Goal: Find specific page/section: Find specific page/section

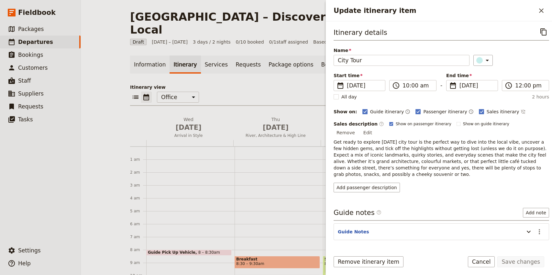
scroll to position [84, 0]
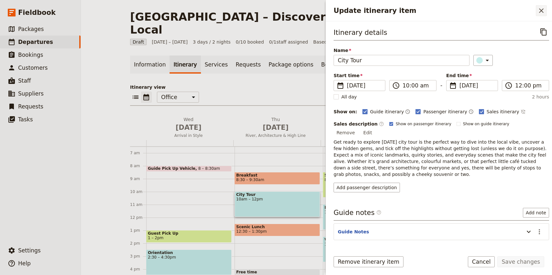
click at [546, 10] on button "​" at bounding box center [540, 10] width 11 height 11
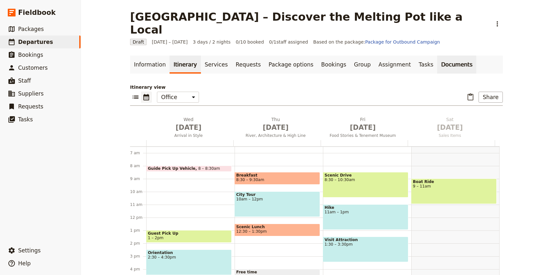
click at [437, 56] on link "Documents" at bounding box center [456, 65] width 39 height 18
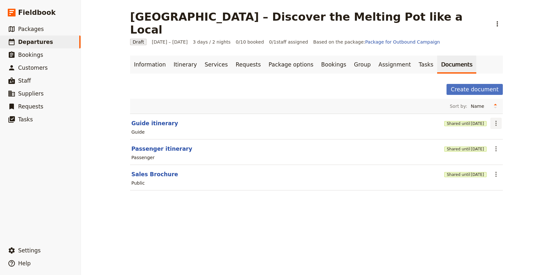
click at [497, 120] on icon "Actions" at bounding box center [496, 124] width 8 height 8
click at [524, 105] on div "[GEOGRAPHIC_DATA] – Discover the Melting Pot like a Local ​ Draft [DATE] – [DAT…" at bounding box center [316, 137] width 471 height 275
click at [495, 120] on icon "Actions" at bounding box center [496, 124] width 8 height 8
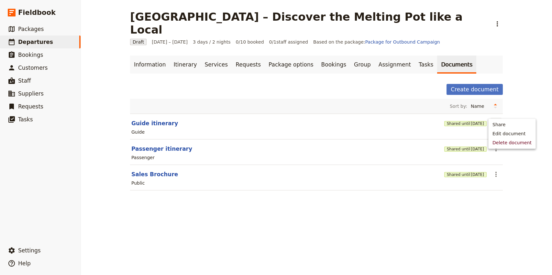
click at [495, 120] on icon "Actions" at bounding box center [496, 124] width 8 height 8
click at [495, 145] on icon "Actions" at bounding box center [496, 149] width 8 height 8
click at [496, 120] on icon "Actions" at bounding box center [496, 124] width 8 height 8
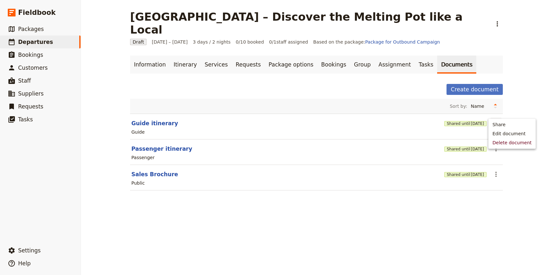
click at [496, 120] on icon "Actions" at bounding box center [496, 124] width 8 height 8
click at [517, 110] on div "[GEOGRAPHIC_DATA] – Discover the Melting Pot like a Local ​ Draft [DATE] – [DAT…" at bounding box center [316, 137] width 471 height 275
click at [495, 120] on icon "Actions" at bounding box center [496, 124] width 8 height 8
click at [494, 145] on icon "Actions" at bounding box center [496, 149] width 8 height 8
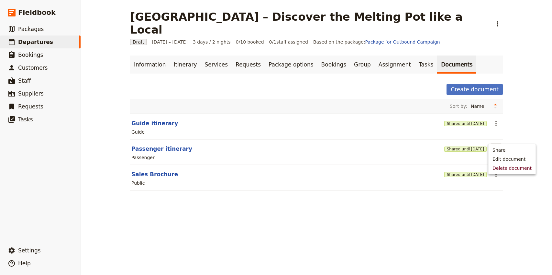
click at [494, 145] on icon "Actions" at bounding box center [496, 149] width 8 height 8
click at [492, 120] on icon "Actions" at bounding box center [496, 124] width 8 height 8
click at [510, 110] on div "[GEOGRAPHIC_DATA] – Discover the Melting Pot like a Local ​ Draft [DATE] – [DAT…" at bounding box center [316, 137] width 471 height 275
click at [533, 105] on div "[GEOGRAPHIC_DATA] – Discover the Melting Pot like a Local ​ Draft [DATE] – [DAT…" at bounding box center [316, 137] width 471 height 275
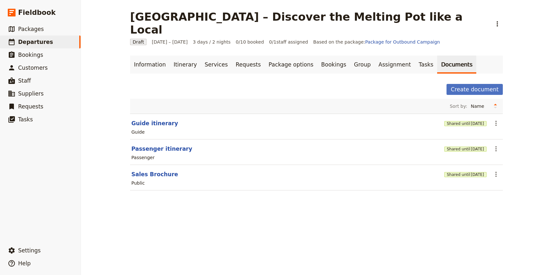
click at [533, 105] on div "[GEOGRAPHIC_DATA] – Discover the Melting Pot like a Local ​ Draft [DATE] – [DAT…" at bounding box center [316, 137] width 471 height 275
click at [531, 141] on div "[GEOGRAPHIC_DATA] – Discover the Melting Pot like a Local ​ Draft [DATE] – [DAT…" at bounding box center [316, 137] width 471 height 275
click at [511, 175] on div "[GEOGRAPHIC_DATA] – Discover the Melting Pot like a Local ​ Draft [DATE] – [DAT…" at bounding box center [316, 137] width 471 height 275
click at [226, 234] on div "[GEOGRAPHIC_DATA] – Discover the Melting Pot like a Local ​ Draft [DATE] – [DAT…" at bounding box center [316, 137] width 471 height 275
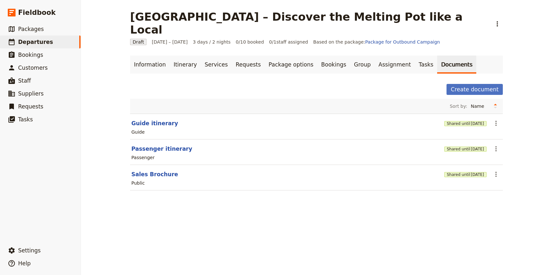
click at [498, 204] on div "[GEOGRAPHIC_DATA] – Discover the Melting Pot like a Local ​ Draft [DATE] – [DAT…" at bounding box center [316, 137] width 471 height 275
click at [285, 193] on main "[GEOGRAPHIC_DATA] – Discover the Melting Pot like a Local ​ Draft [DATE] – [DAT…" at bounding box center [316, 104] width 388 height 209
click at [478, 217] on div "[GEOGRAPHIC_DATA] – Discover the Melting Pot like a Local ​ Draft [DATE] – [DAT…" at bounding box center [316, 137] width 471 height 275
click at [480, 195] on main "[GEOGRAPHIC_DATA] – Discover the Melting Pot like a Local ​ Draft [DATE] – [DAT…" at bounding box center [316, 104] width 388 height 209
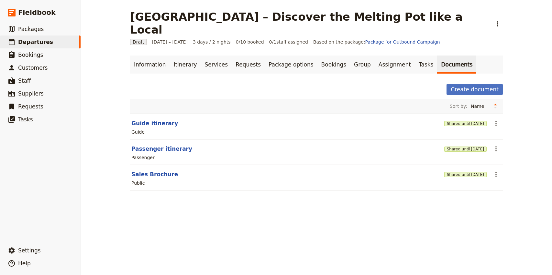
click at [476, 204] on div "[GEOGRAPHIC_DATA] – Discover the Melting Pot like a Local ​ Draft [DATE] – [DAT…" at bounding box center [316, 137] width 471 height 275
click at [484, 222] on div "[GEOGRAPHIC_DATA] – Discover the Melting Pot like a Local ​ Draft [DATE] – [DAT…" at bounding box center [316, 137] width 471 height 275
click at [487, 209] on div "[GEOGRAPHIC_DATA] – Discover the Melting Pot like a Local ​ Draft [DATE] – [DAT…" at bounding box center [316, 137] width 471 height 275
click at [458, 225] on div "[GEOGRAPHIC_DATA] – Discover the Melting Pot like a Local ​ Draft [DATE] – [DAT…" at bounding box center [316, 137] width 471 height 275
click at [459, 225] on div "[GEOGRAPHIC_DATA] – Discover the Melting Pot like a Local ​ Draft [DATE] – [DAT…" at bounding box center [316, 137] width 471 height 275
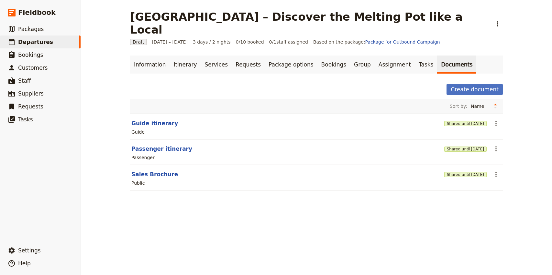
click at [473, 211] on div "[GEOGRAPHIC_DATA] – Discover the Melting Pot like a Local ​ Draft [DATE] – [DAT…" at bounding box center [316, 137] width 471 height 275
click at [484, 56] on ul "Information Itinerary Services Requests Package options Bookings Group Assignme…" at bounding box center [316, 65] width 372 height 18
click at [515, 74] on div "[GEOGRAPHIC_DATA] – Discover the Melting Pot like a Local ​ Draft [DATE] – [DAT…" at bounding box center [316, 137] width 471 height 275
click at [437, 84] on div "Create document" at bounding box center [316, 89] width 372 height 11
